Goal: Find contact information: Find contact information

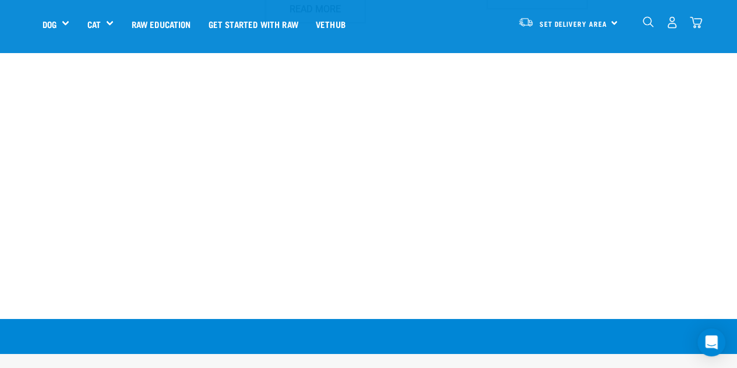
scroll to position [2179, 0]
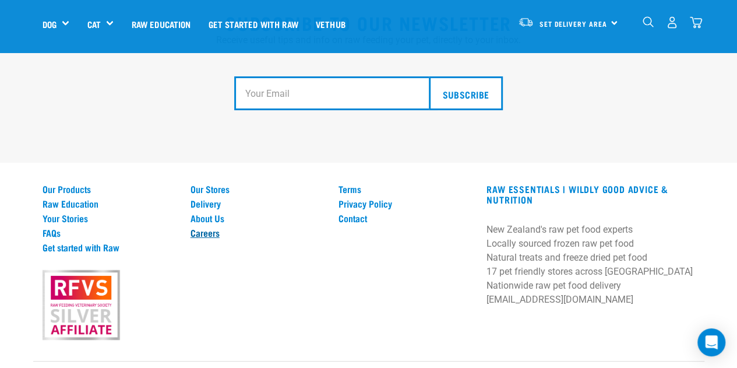
click at [211, 227] on link "Careers" at bounding box center [258, 232] width 134 height 10
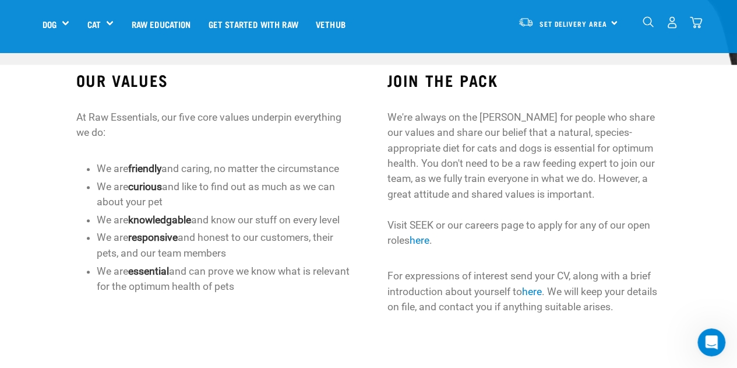
scroll to position [331, 0]
click at [417, 242] on link "here" at bounding box center [420, 241] width 20 height 12
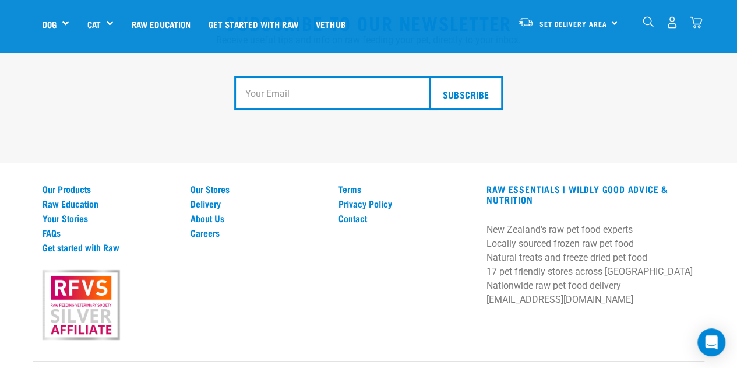
scroll to position [2179, 0]
click at [209, 227] on link "Careers" at bounding box center [258, 232] width 134 height 10
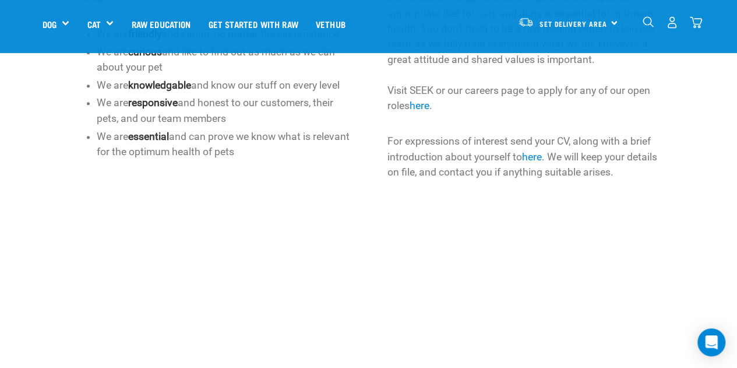
scroll to position [467, 0]
click at [535, 157] on link "here" at bounding box center [532, 156] width 20 height 12
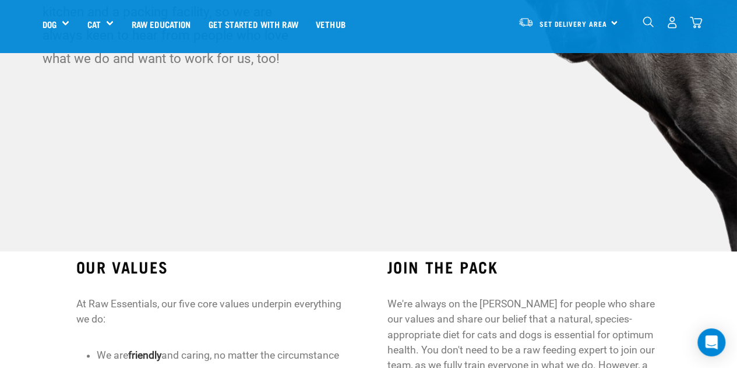
scroll to position [133, 0]
